Goal: Feedback & Contribution: Submit feedback/report problem

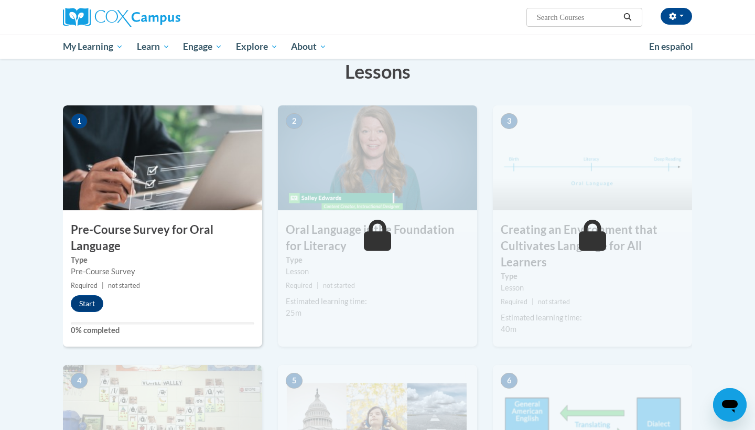
scroll to position [163, 0]
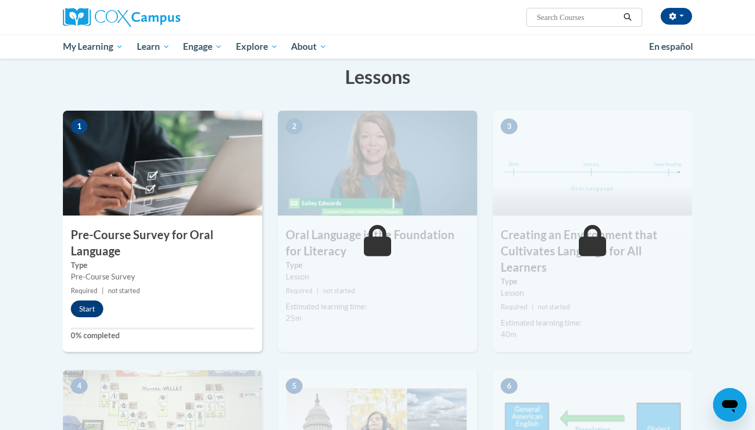
click at [85, 308] on button "Start" at bounding box center [87, 308] width 33 height 17
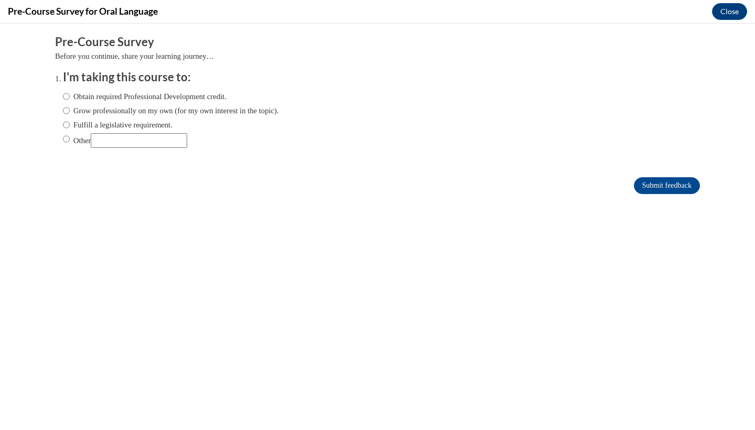
scroll to position [0, 0]
click at [74, 94] on label "Obtain required Professional Development credit." at bounding box center [145, 97] width 164 height 12
click at [70, 94] on input "Obtain required Professional Development credit." at bounding box center [66, 97] width 7 height 12
radio input "true"
click at [71, 113] on label "Grow professionally on my own (for my own interest in the topic)." at bounding box center [171, 111] width 216 height 12
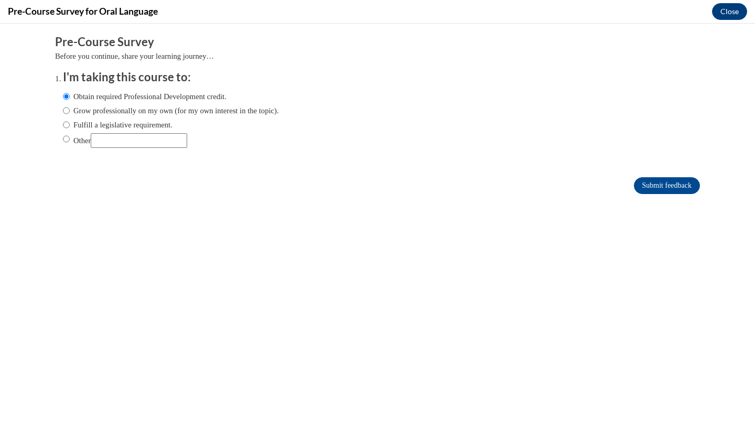
click at [70, 113] on input "Grow professionally on my own (for my own interest in the topic)." at bounding box center [66, 111] width 7 height 12
radio input "true"
click at [63, 134] on input "Other" at bounding box center [66, 139] width 7 height 12
radio input "true"
click at [163, 144] on input "Other" at bounding box center [139, 140] width 96 height 15
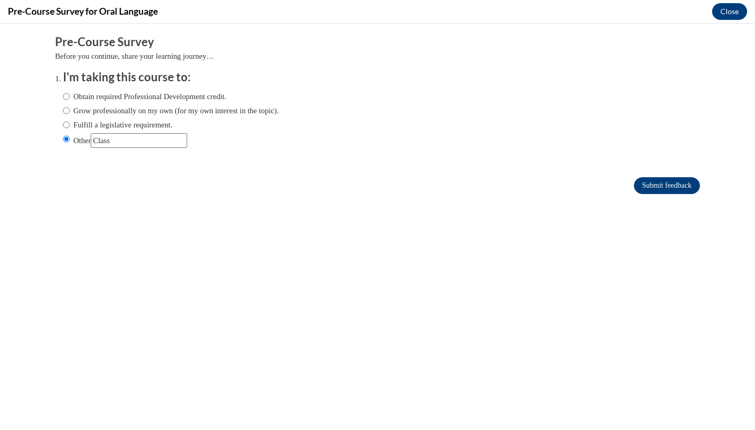
type input "Class"
click at [667, 183] on input "Submit feedback" at bounding box center [667, 185] width 66 height 17
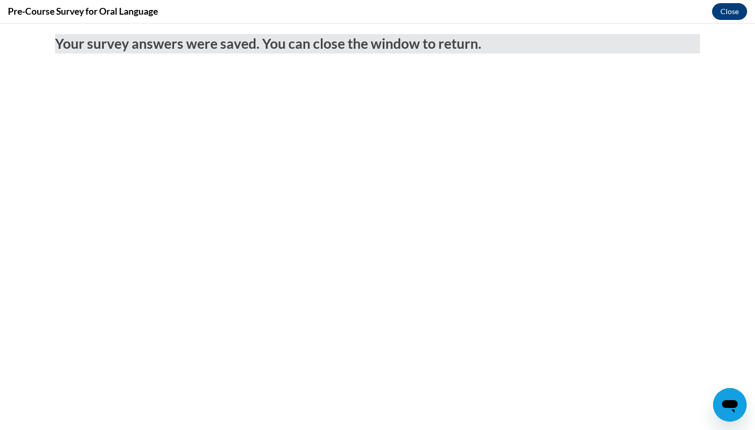
click at [721, 10] on button "Close" at bounding box center [729, 11] width 35 height 17
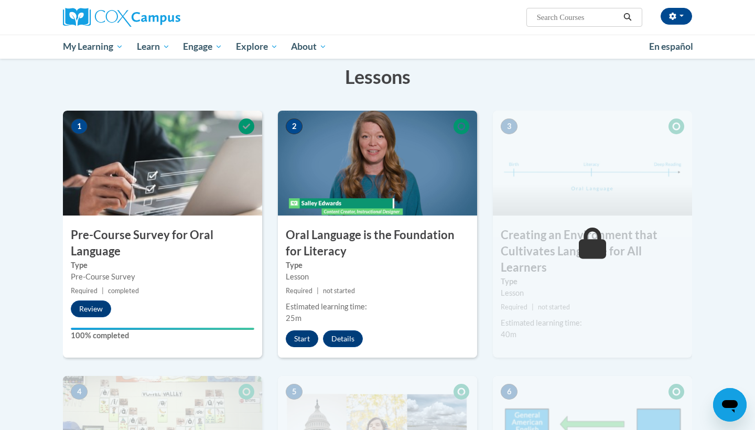
click at [304, 338] on button "Start" at bounding box center [302, 338] width 33 height 17
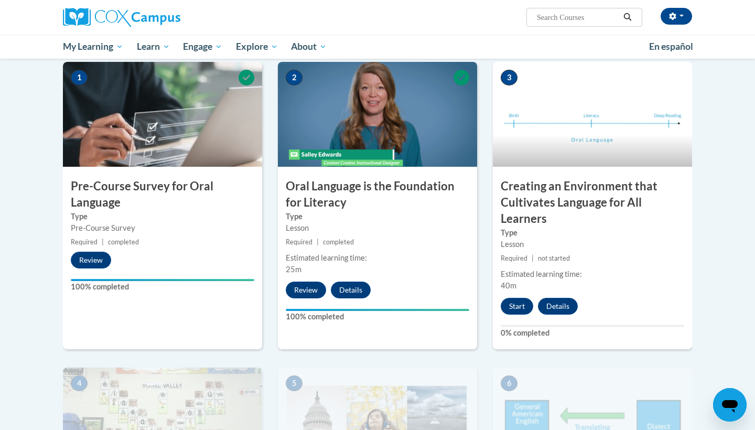
scroll to position [226, 0]
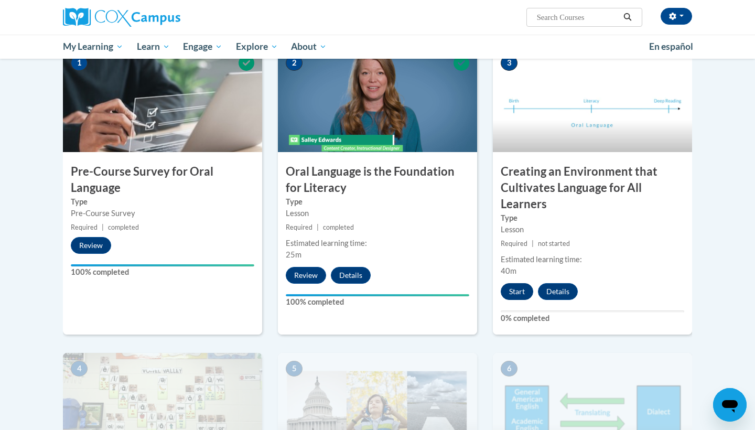
click at [512, 294] on button "Start" at bounding box center [517, 291] width 33 height 17
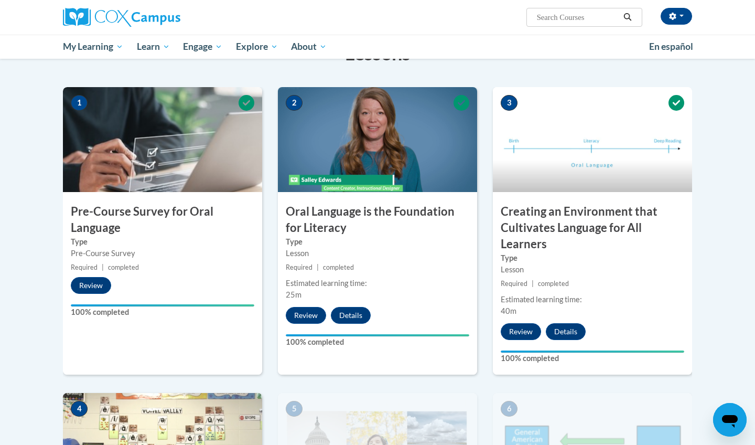
scroll to position [179, 0]
